Goal: Task Accomplishment & Management: Complete application form

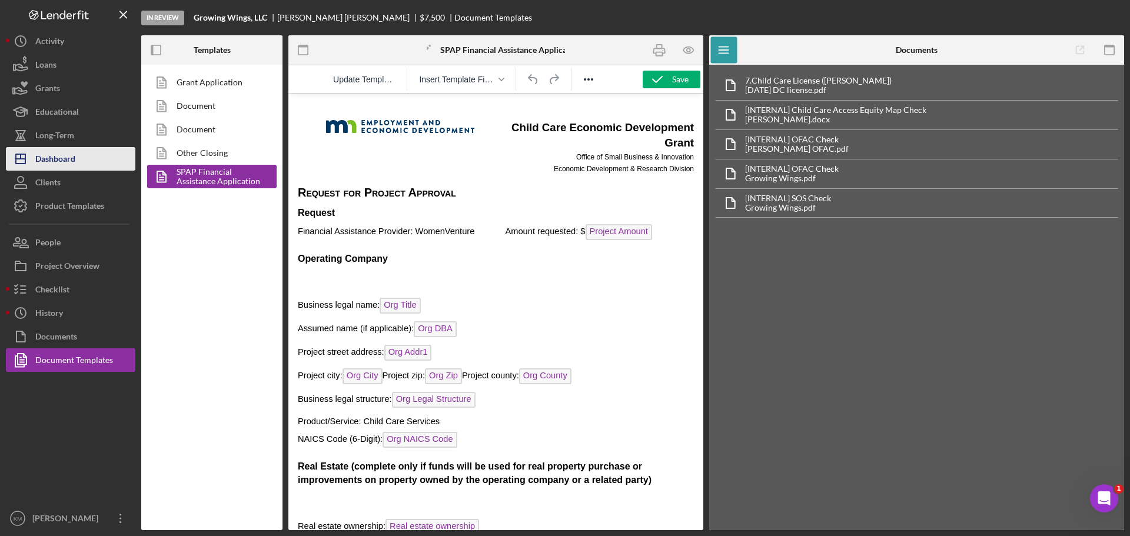
click at [77, 154] on button "Icon/Dashboard Dashboard" at bounding box center [71, 159] width 130 height 24
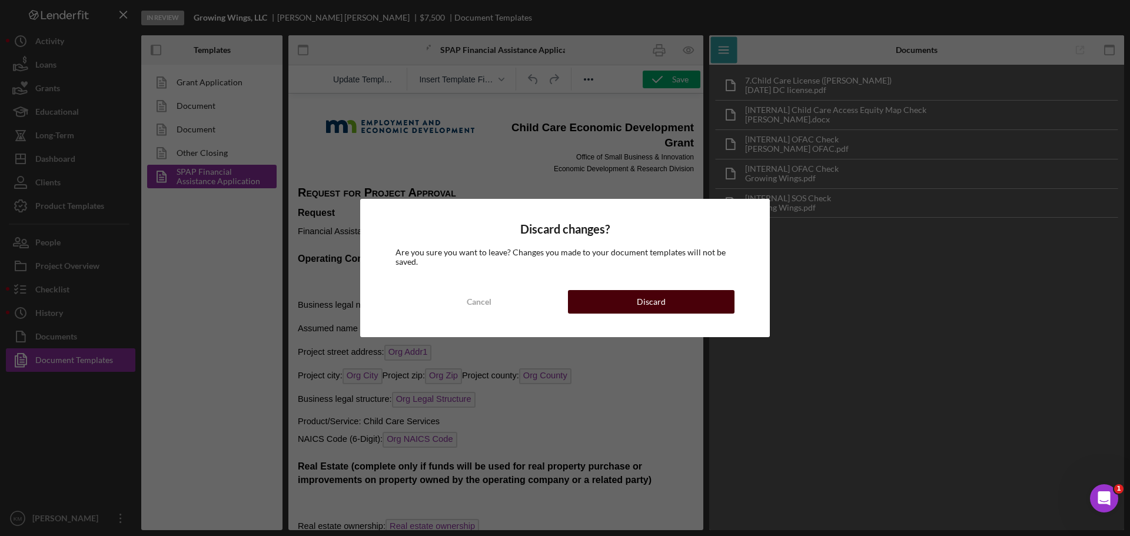
click at [630, 301] on button "Discard" at bounding box center [651, 302] width 167 height 24
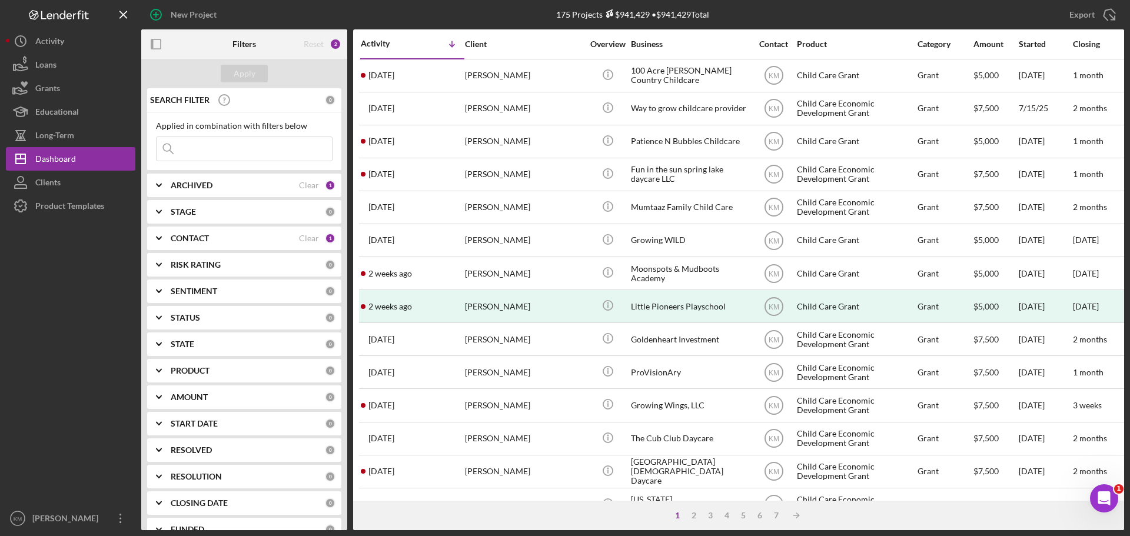
click at [157, 373] on icon "Icon/Expander" at bounding box center [158, 370] width 29 height 29
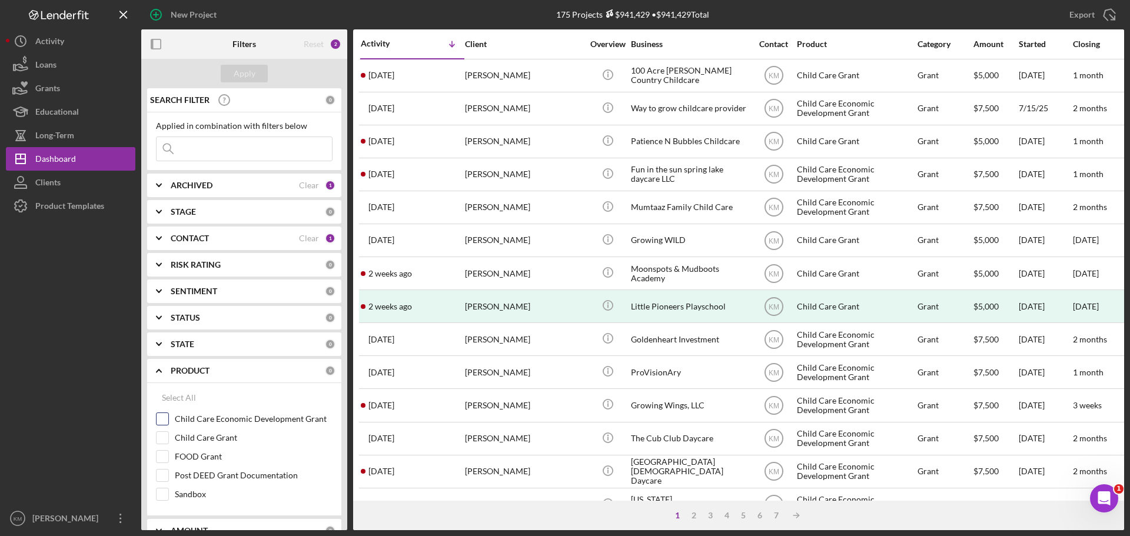
click at [163, 417] on input "Child Care Economic Development Grant" at bounding box center [163, 419] width 12 height 12
checkbox input "true"
click at [257, 72] on button "Apply" at bounding box center [244, 74] width 47 height 18
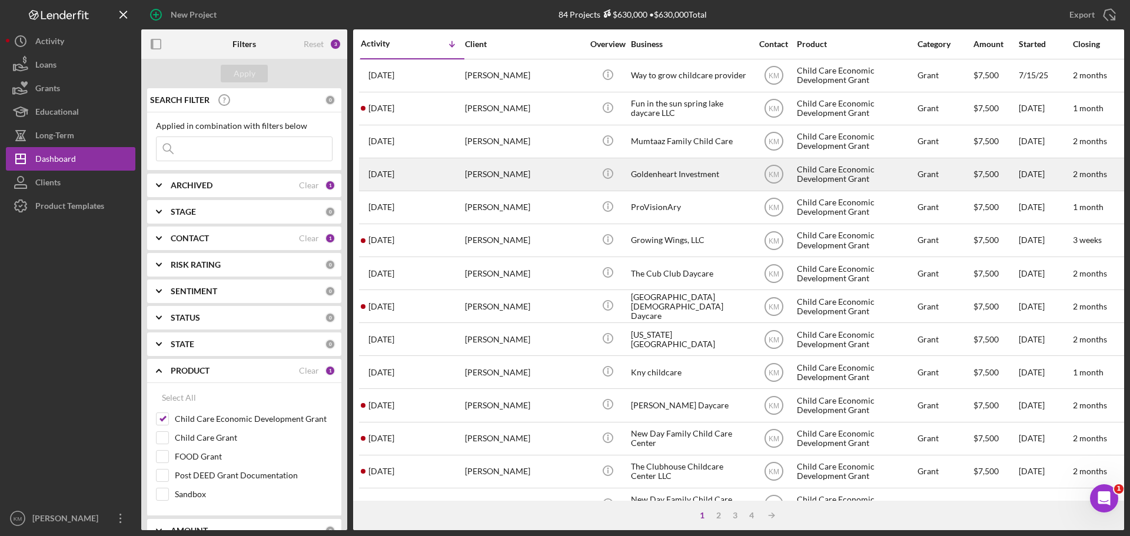
click at [514, 174] on div "[PERSON_NAME]" at bounding box center [524, 174] width 118 height 31
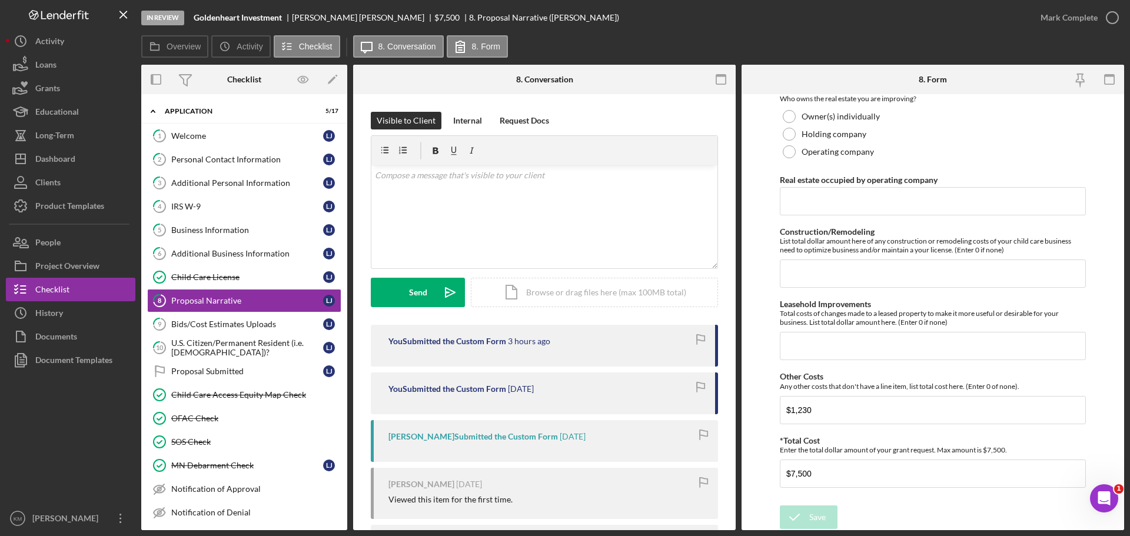
scroll to position [773, 0]
click at [83, 367] on div "Document Templates" at bounding box center [73, 361] width 77 height 26
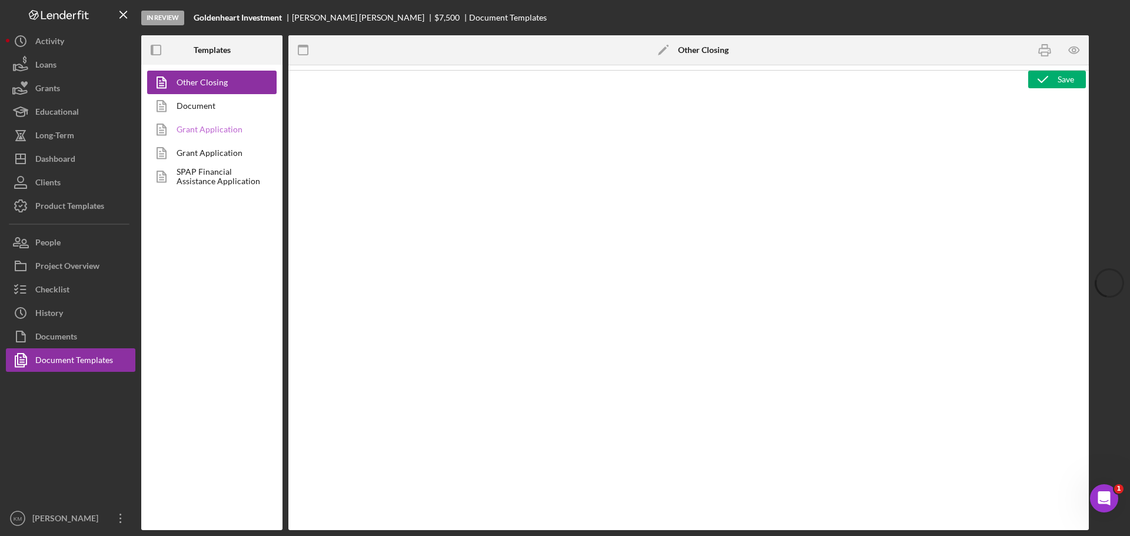
click at [212, 128] on link "Grant Application" at bounding box center [209, 130] width 124 height 24
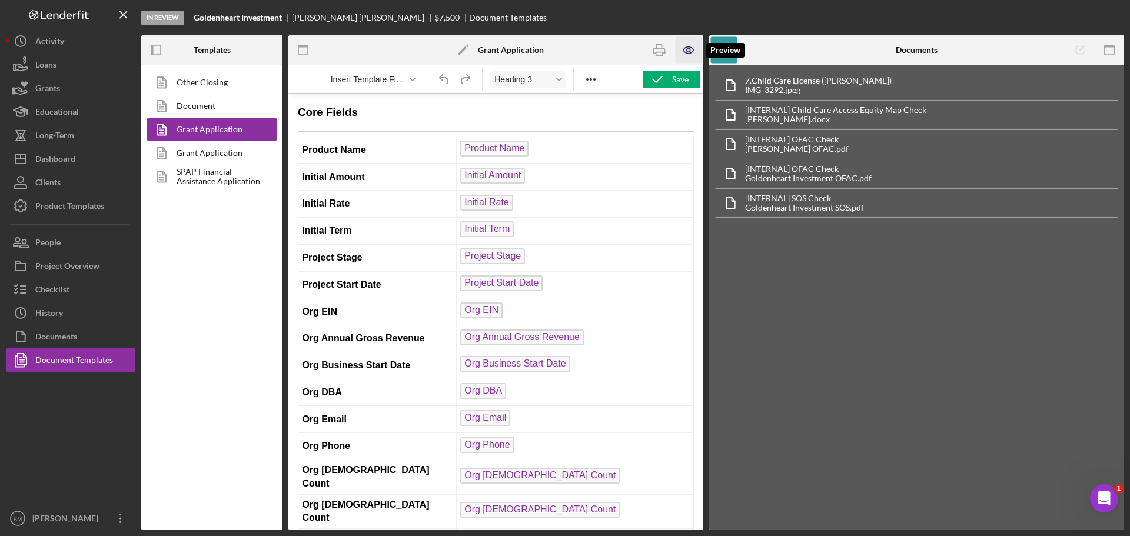
click at [691, 52] on icon "button" at bounding box center [689, 50] width 26 height 26
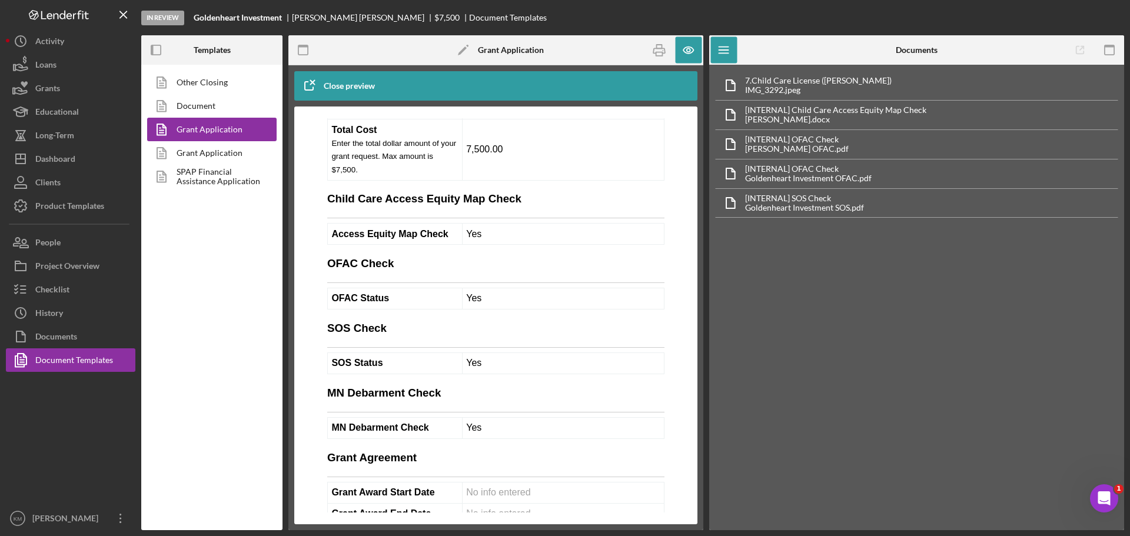
scroll to position [8309, 0]
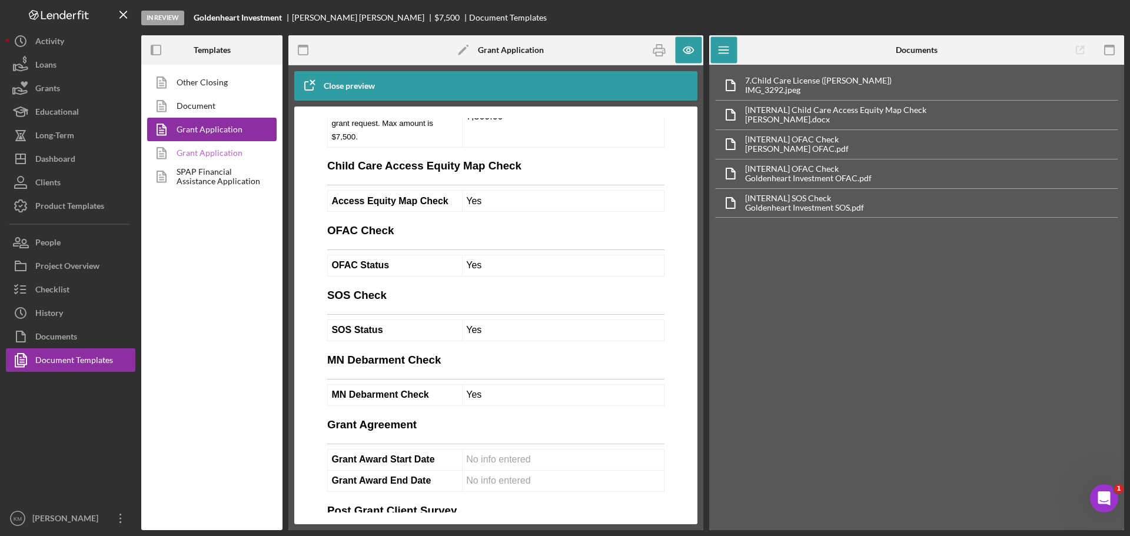
click at [206, 151] on link "Grant Application" at bounding box center [209, 153] width 124 height 24
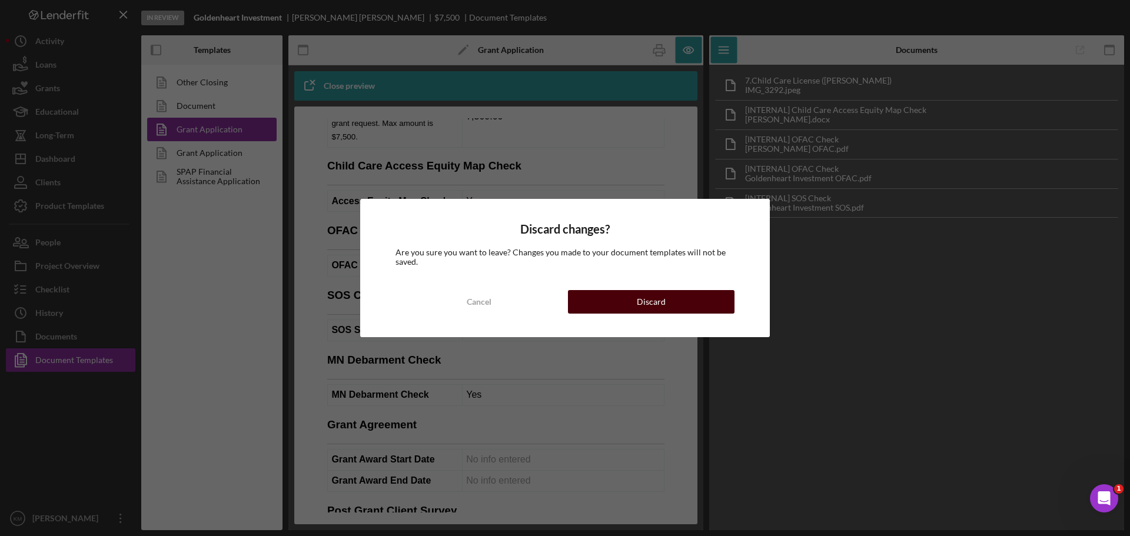
click at [626, 307] on button "Discard" at bounding box center [651, 302] width 167 height 24
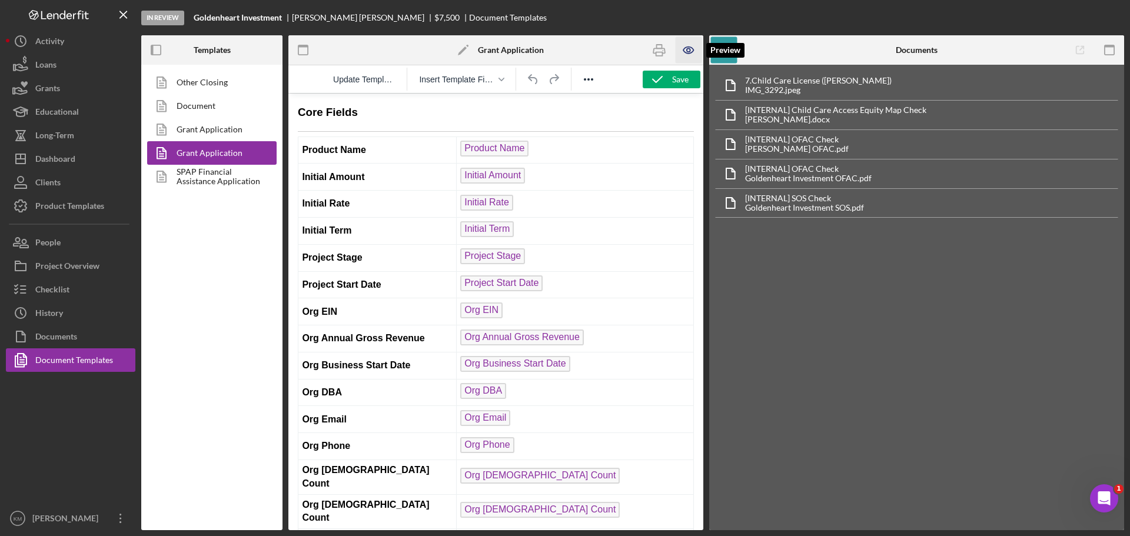
click at [694, 51] on icon "button" at bounding box center [689, 50] width 26 height 26
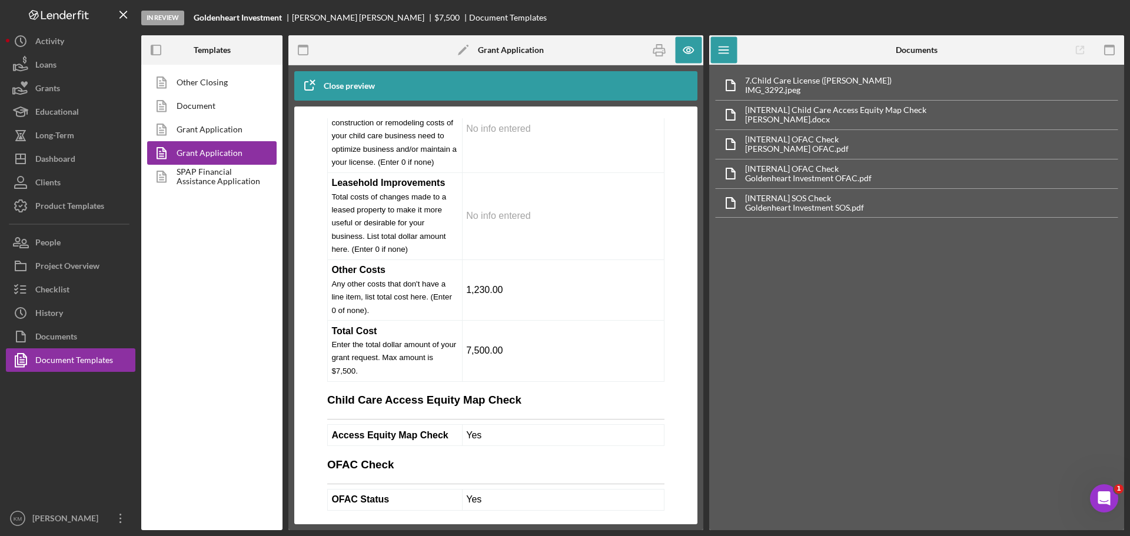
scroll to position [8217, 0]
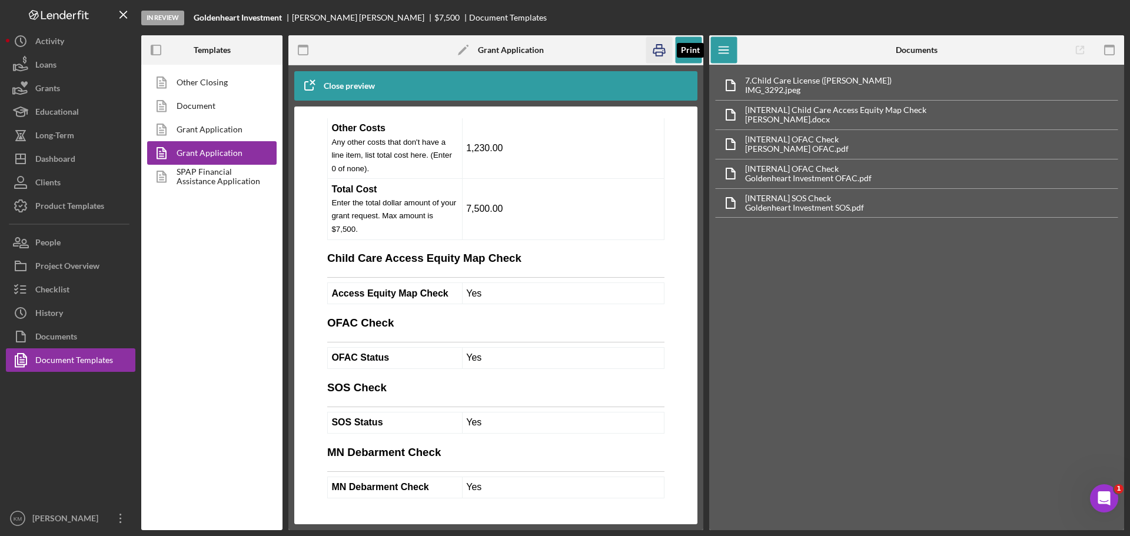
click at [665, 57] on icon "button" at bounding box center [659, 50] width 26 height 26
